Goal: Information Seeking & Learning: Learn about a topic

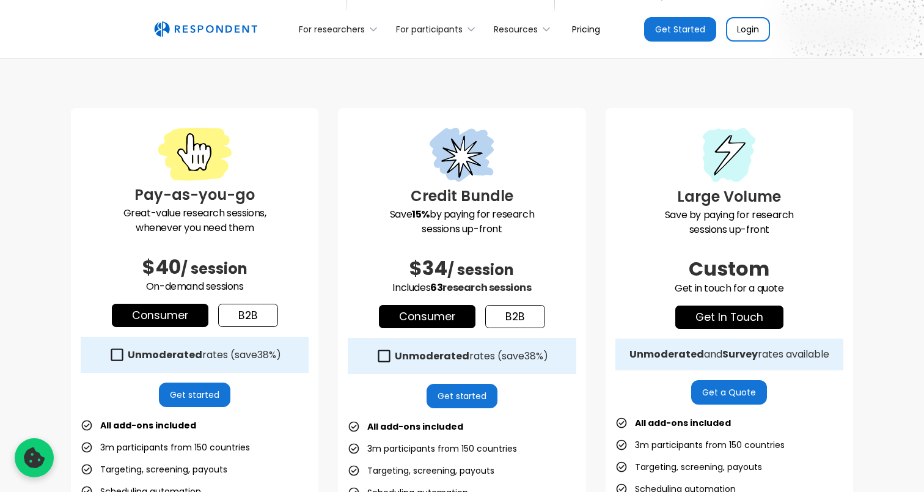
scroll to position [276, 0]
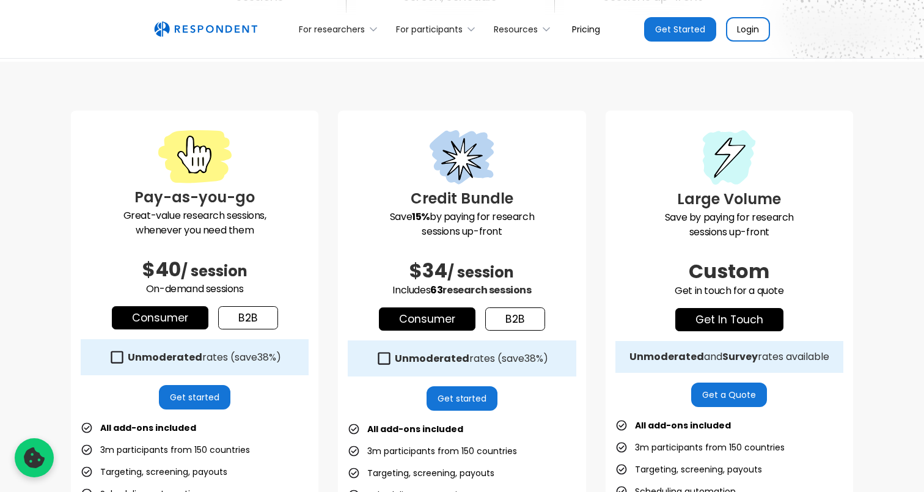
click at [240, 326] on link "b2b" at bounding box center [248, 317] width 60 height 23
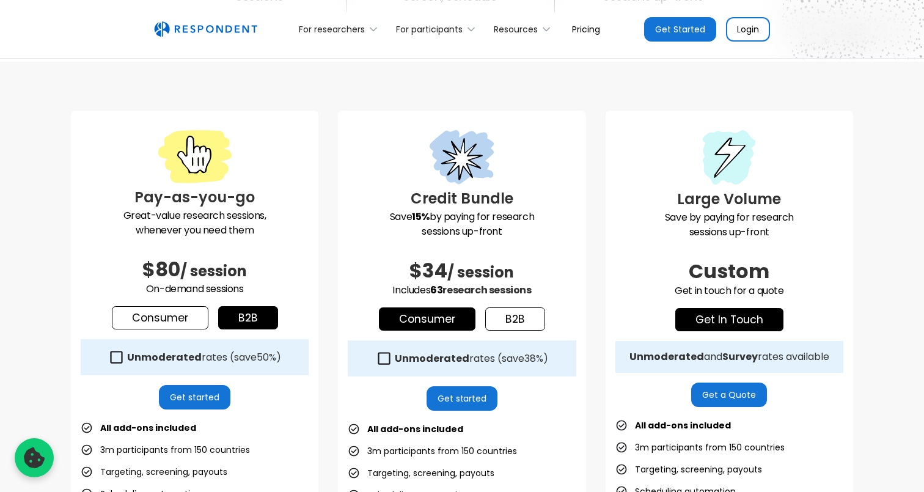
click at [165, 331] on div "Pay-as-you-go Great-value research sessions, whenever you need them $80 / sessi…" at bounding box center [195, 393] width 248 height 565
click at [181, 309] on link "Consumer" at bounding box center [160, 317] width 97 height 23
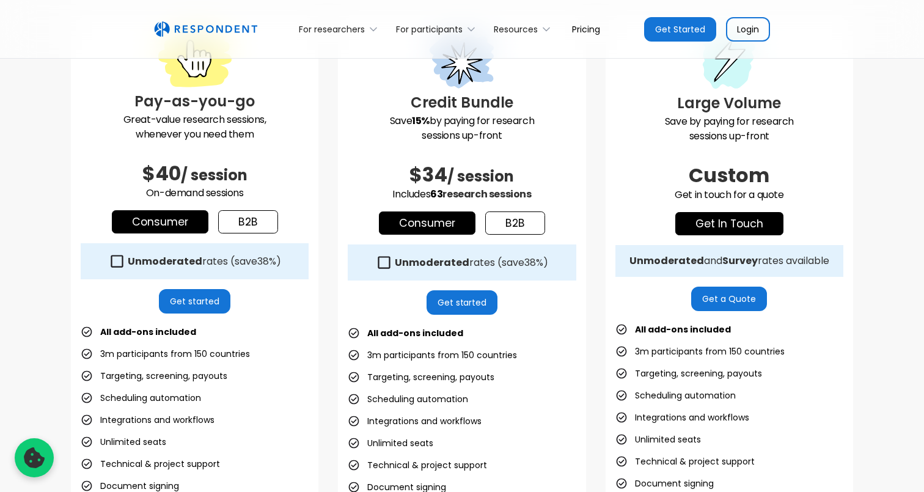
scroll to position [372, 0]
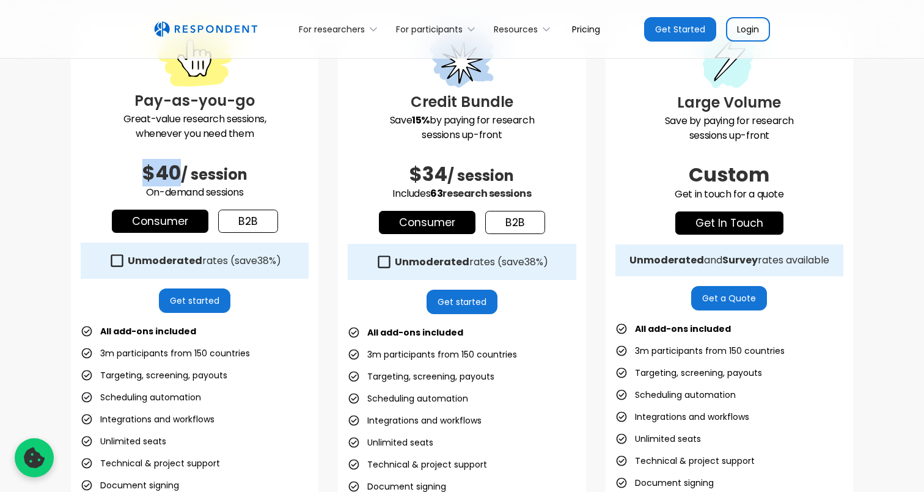
drag, startPoint x: 178, startPoint y: 180, endPoint x: 116, endPoint y: 179, distance: 61.7
click at [116, 179] on h2 "$40 / session" at bounding box center [195, 173] width 228 height 24
click at [229, 164] on span "/ session" at bounding box center [214, 174] width 67 height 20
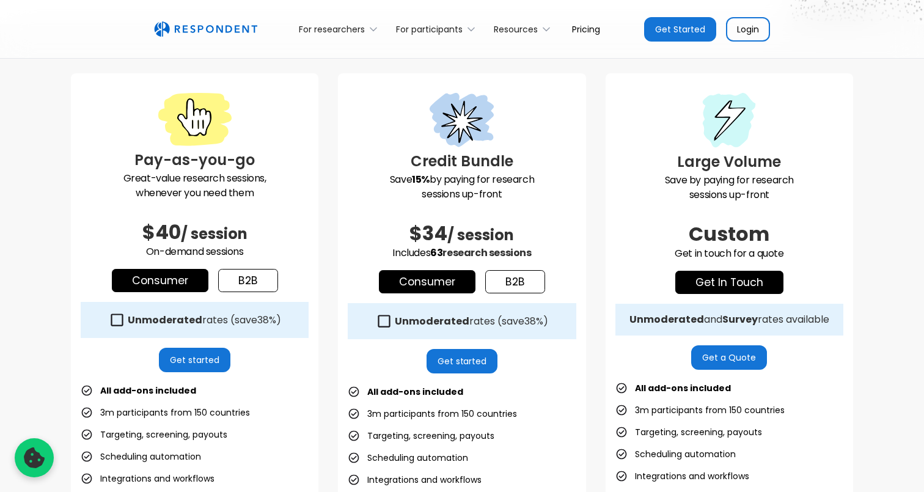
scroll to position [312, 0]
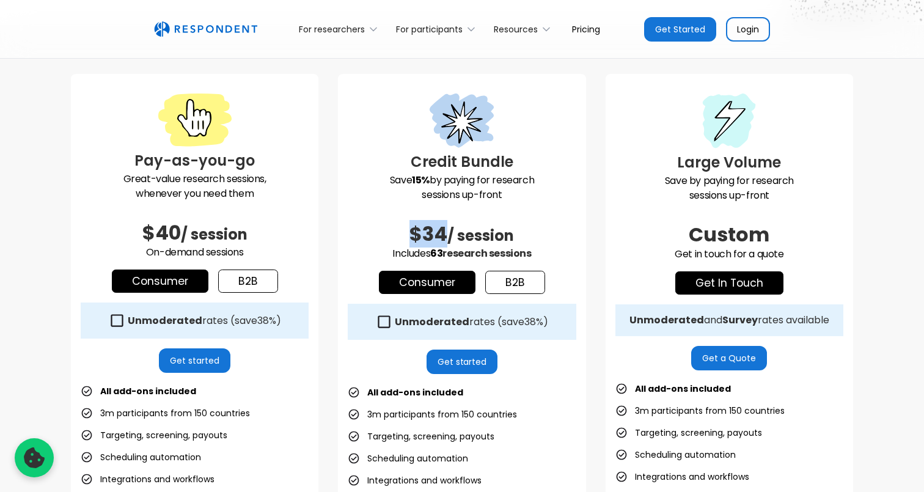
drag, startPoint x: 442, startPoint y: 228, endPoint x: 389, endPoint y: 227, distance: 52.6
click at [389, 227] on h2 "$34 / session" at bounding box center [462, 234] width 228 height 24
click at [508, 248] on span "research sessions" at bounding box center [486, 253] width 89 height 14
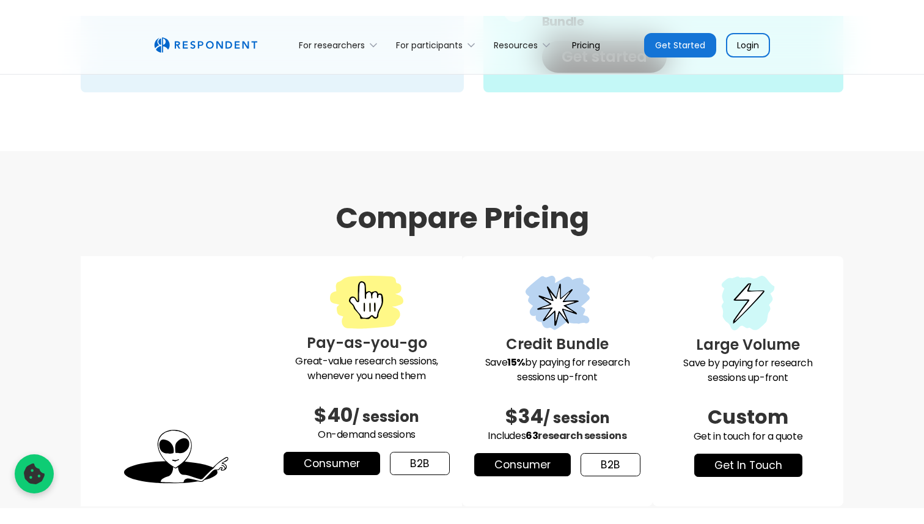
scroll to position [1469, 0]
